Goal: Information Seeking & Learning: Learn about a topic

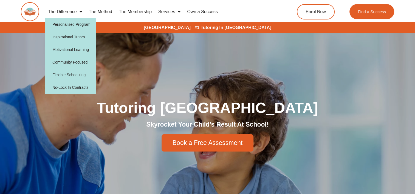
click at [109, 11] on link "The Method" at bounding box center [101, 11] width 30 height 13
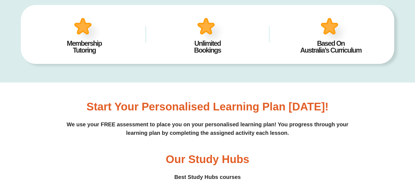
scroll to position [384, 0]
